Goal: Task Accomplishment & Management: Manage account settings

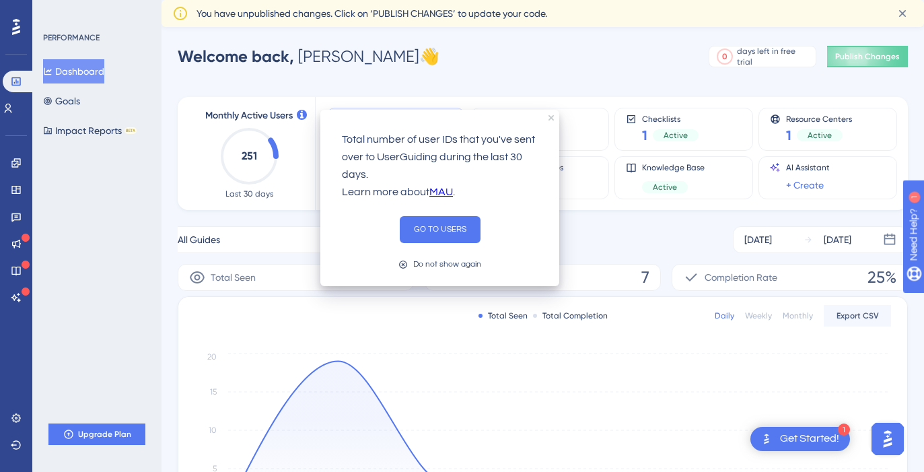
click at [405, 48] on div "Welcome back, [PERSON_NAME] 👋 0 days left in free trial Click to see upgrade op…" at bounding box center [543, 56] width 731 height 27
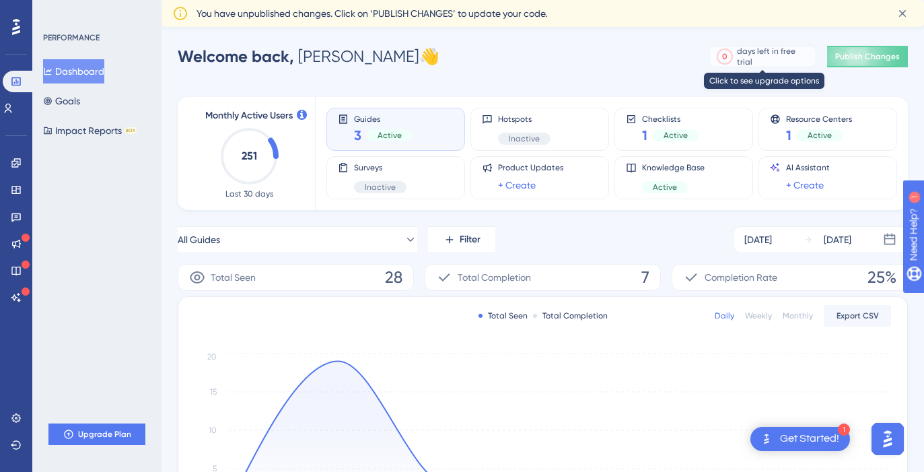
click at [737, 55] on div "0" at bounding box center [726, 56] width 24 height 12
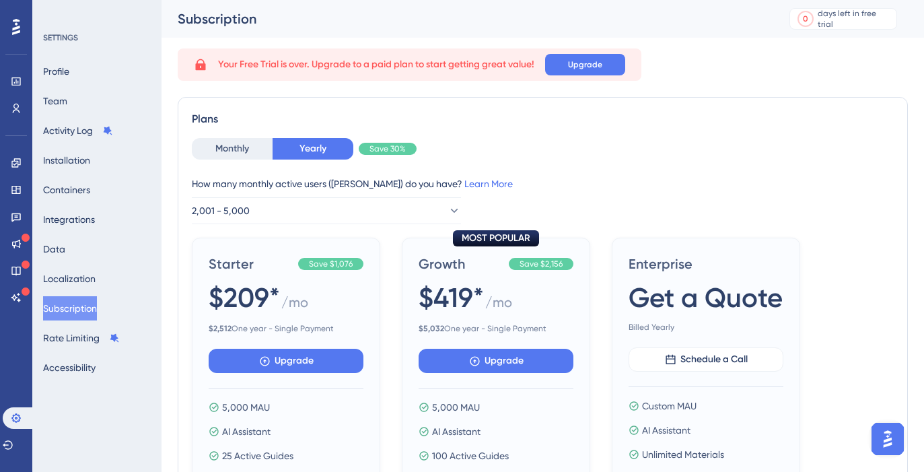
click at [442, 66] on span "Your Free Trial is over. Upgrade to a paid plan to start getting great value!" at bounding box center [376, 65] width 316 height 16
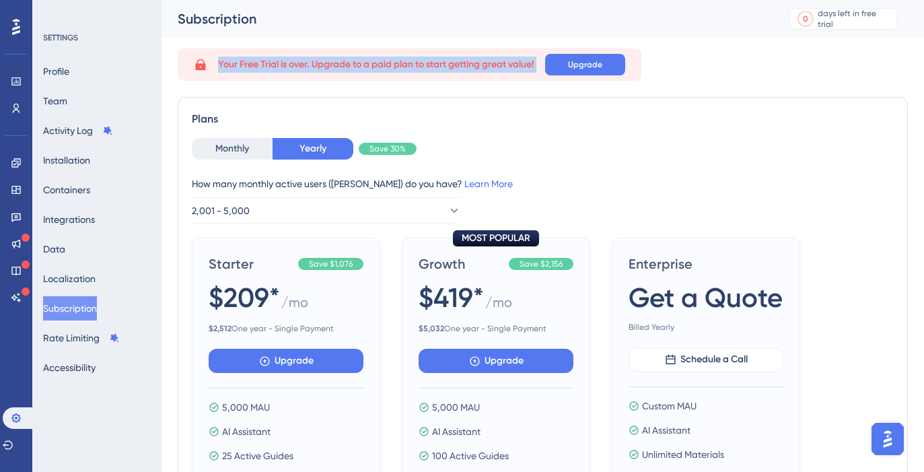
click at [442, 66] on span "Your Free Trial is over. Upgrade to a paid plan to start getting great value!" at bounding box center [376, 65] width 316 height 16
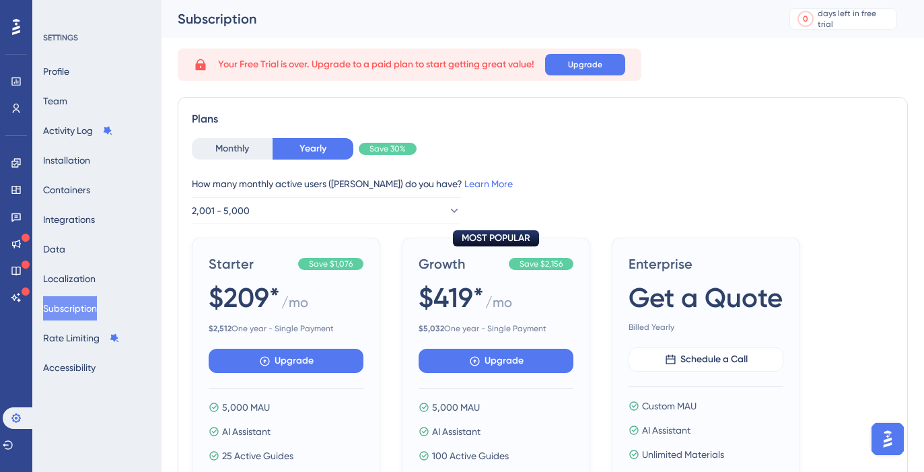
click at [433, 66] on span "Your Free Trial is over. Upgrade to a paid plan to start getting great value!" at bounding box center [376, 65] width 316 height 16
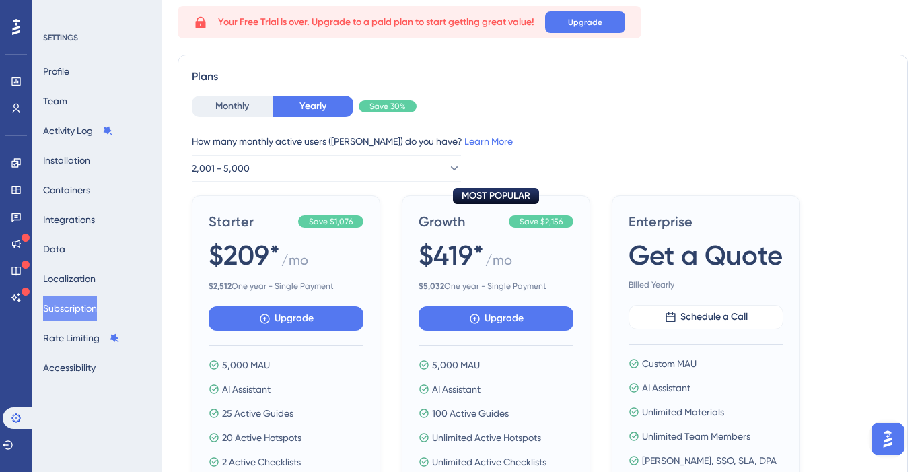
scroll to position [48, 0]
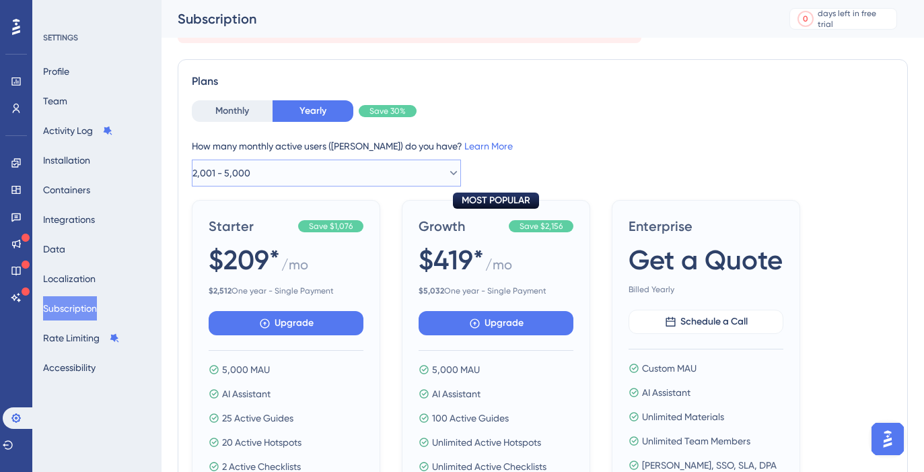
click at [250, 171] on span "2,001 - 5,000" at bounding box center [222, 173] width 58 height 16
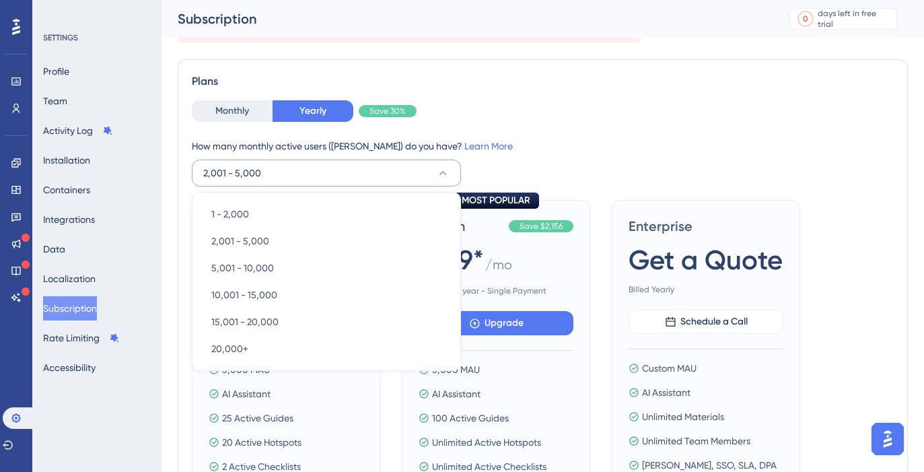
scroll to position [94, 0]
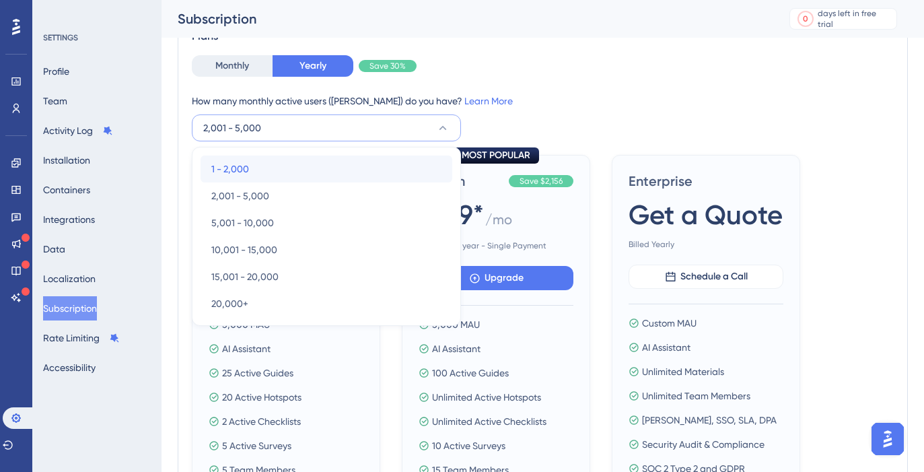
click at [263, 166] on div "1 - 2,000 1 - 2,000" at bounding box center [326, 169] width 230 height 27
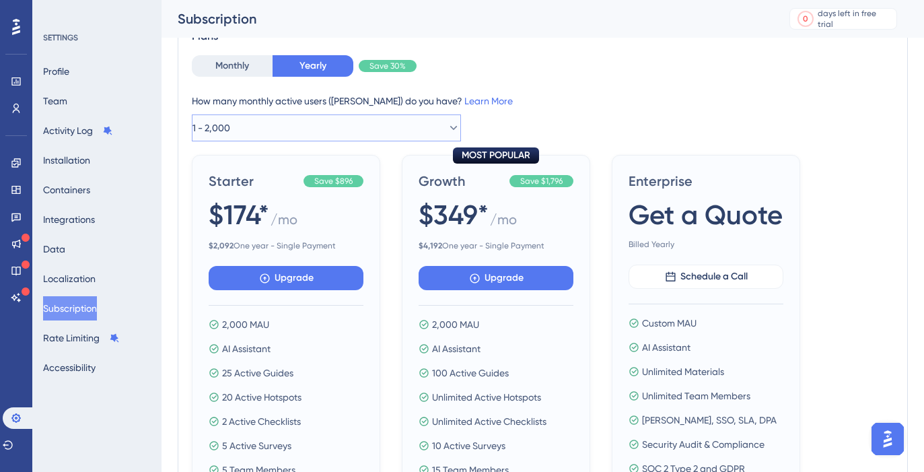
click at [261, 136] on button "1 - 2,000" at bounding box center [326, 127] width 269 height 27
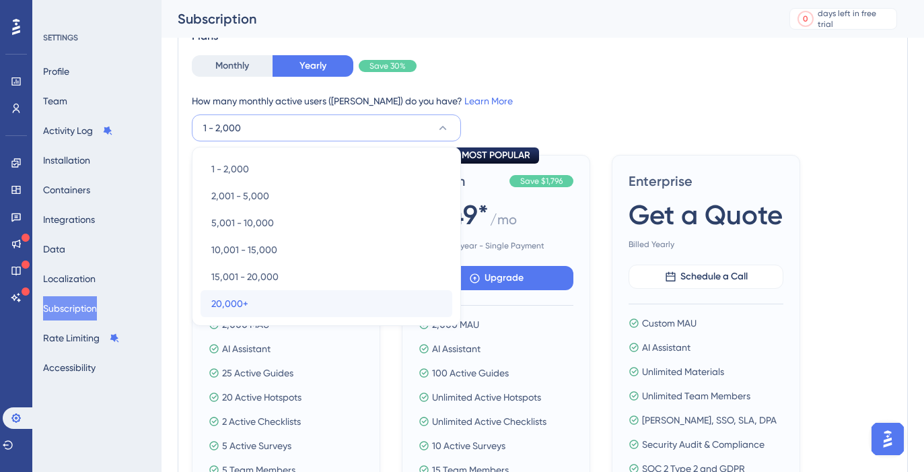
click at [271, 297] on div "20,000+ 20,000+" at bounding box center [326, 303] width 230 height 27
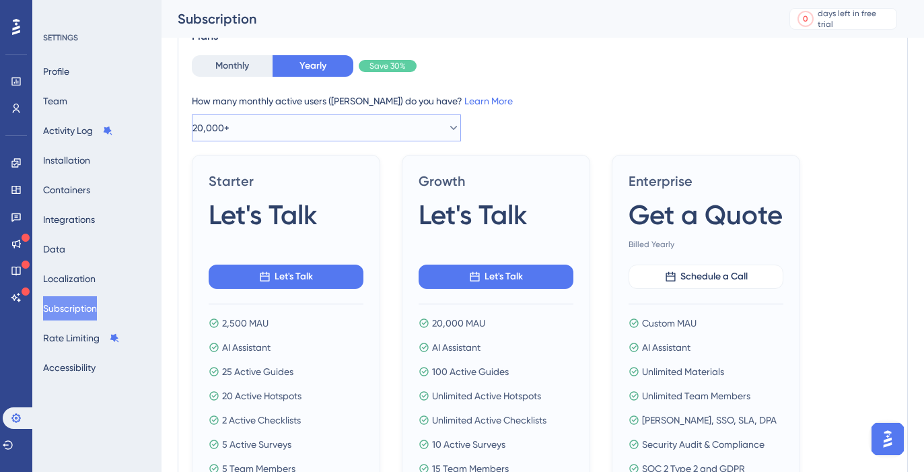
click at [275, 125] on button "20,000+" at bounding box center [326, 127] width 269 height 27
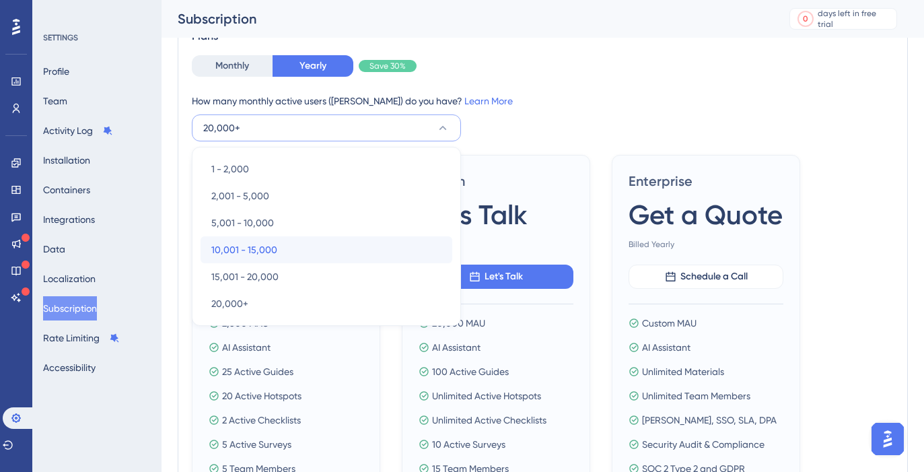
click at [270, 247] on span "10,001 - 15,000" at bounding box center [244, 250] width 66 height 16
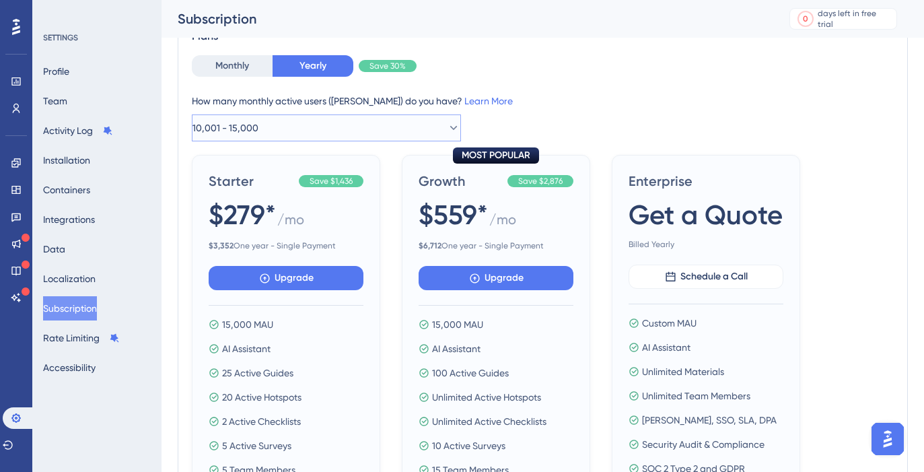
click at [278, 127] on button "10,001 - 15,000" at bounding box center [326, 127] width 269 height 27
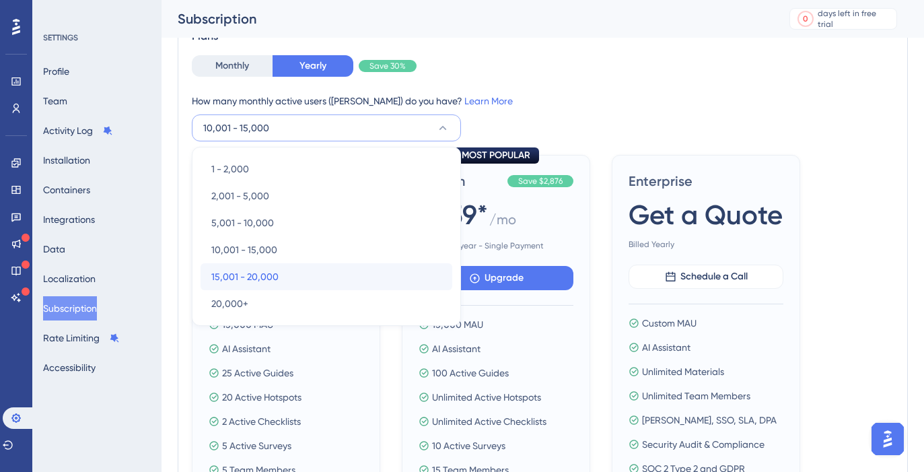
click at [272, 273] on span "15,001 - 20,000" at bounding box center [244, 277] width 67 height 16
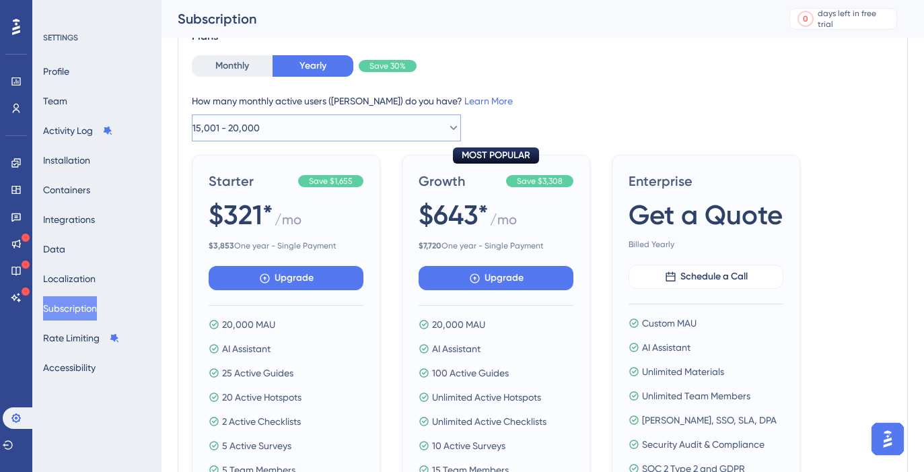
click at [281, 123] on button "15,001 - 20,000" at bounding box center [326, 127] width 269 height 27
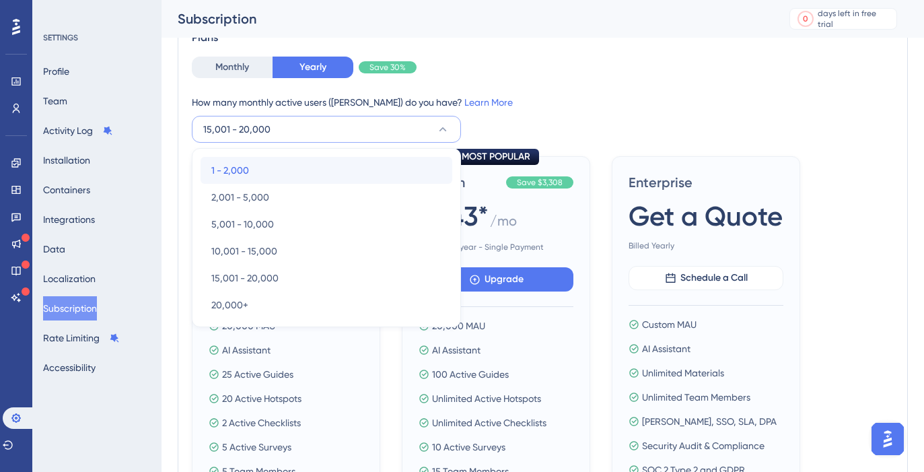
click at [274, 172] on div "1 - 2,000 1 - 2,000" at bounding box center [326, 170] width 230 height 27
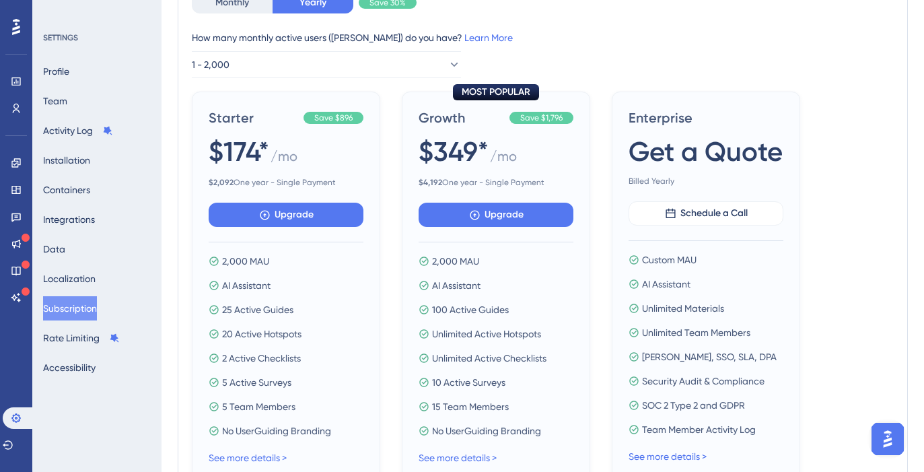
scroll to position [0, 0]
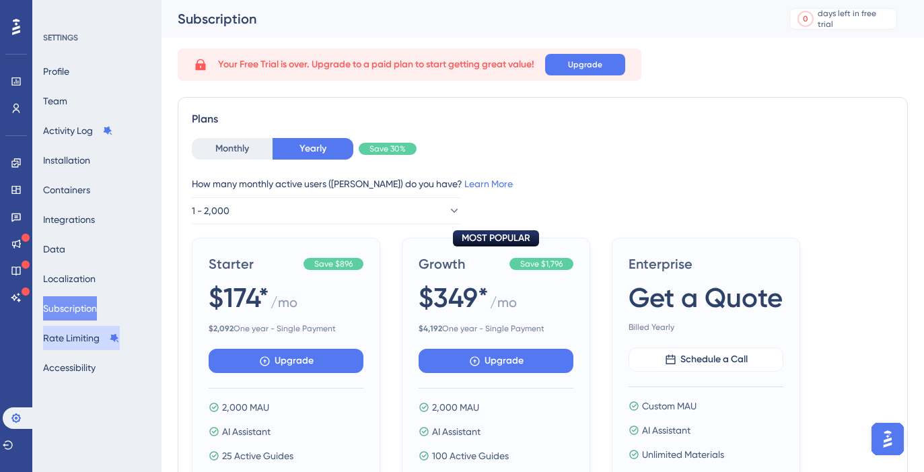
click at [83, 345] on button "Rate Limiting" at bounding box center [81, 338] width 77 height 24
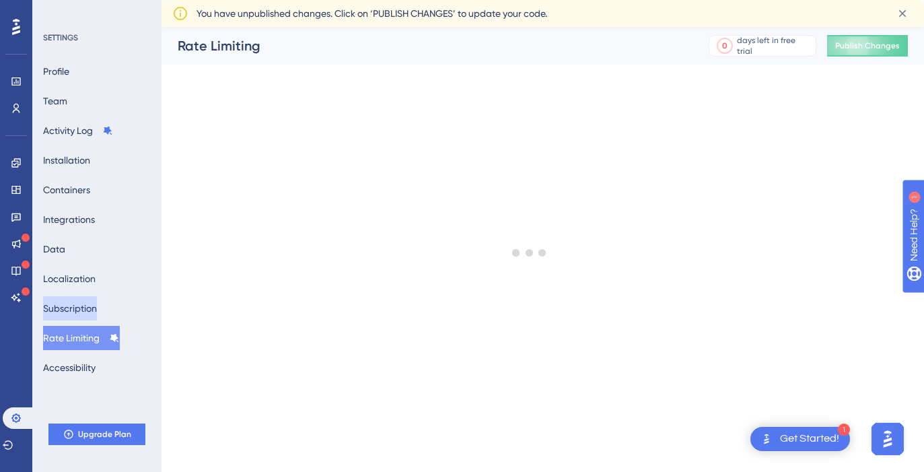
click at [85, 312] on button "Subscription" at bounding box center [70, 308] width 54 height 24
